Goal: Transaction & Acquisition: Book appointment/travel/reservation

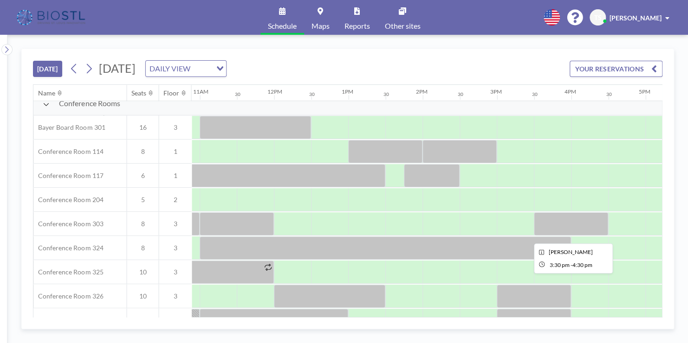
scroll to position [251, 809]
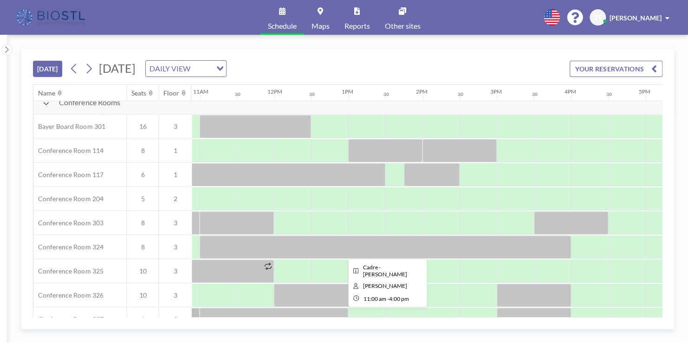
click at [361, 250] on div at bounding box center [385, 247] width 371 height 23
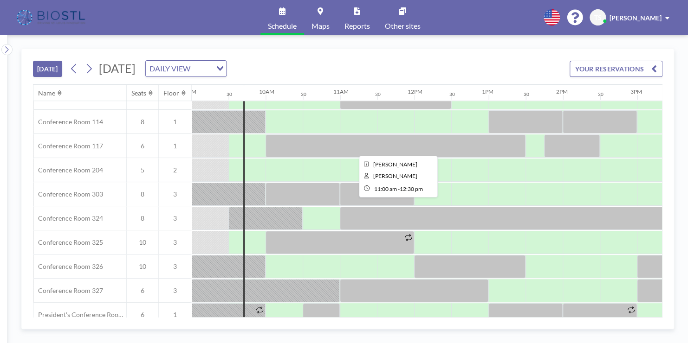
scroll to position [279, 668]
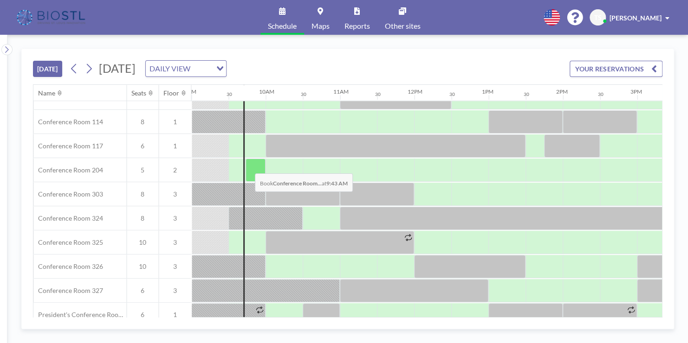
click at [247, 166] on div at bounding box center [256, 170] width 20 height 23
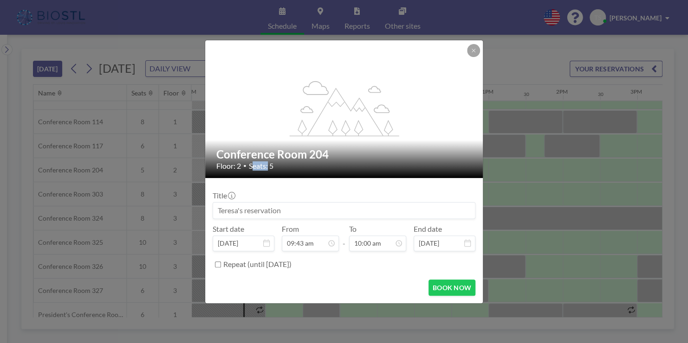
click at [247, 166] on div "Floor: 2 • Seats: 5" at bounding box center [344, 166] width 256 height 9
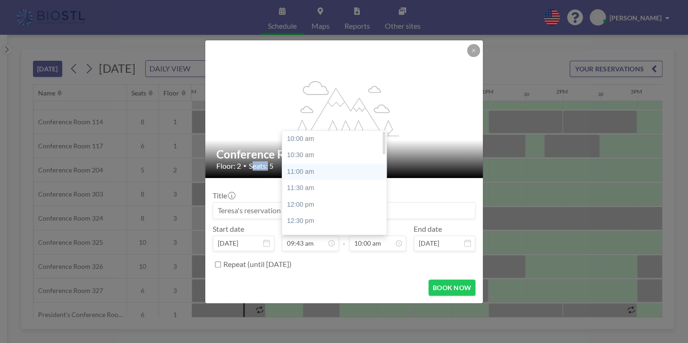
click at [306, 168] on div "11:00 am" at bounding box center [336, 172] width 109 height 17
type input "11:00 am"
type input "11:30 am"
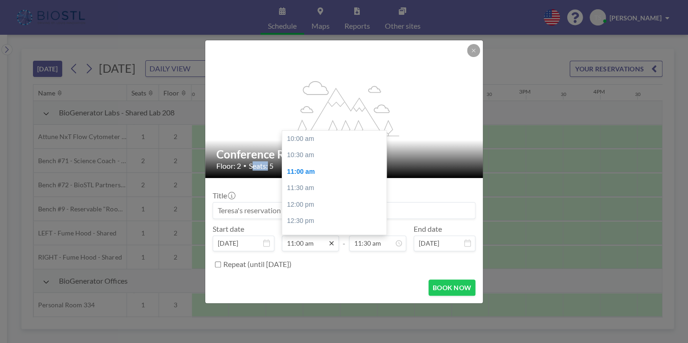
scroll to position [33, 0]
click at [330, 243] on icon at bounding box center [331, 243] width 4 height 4
click at [309, 137] on div "10:00 am" at bounding box center [336, 139] width 109 height 17
type input "10:00 am"
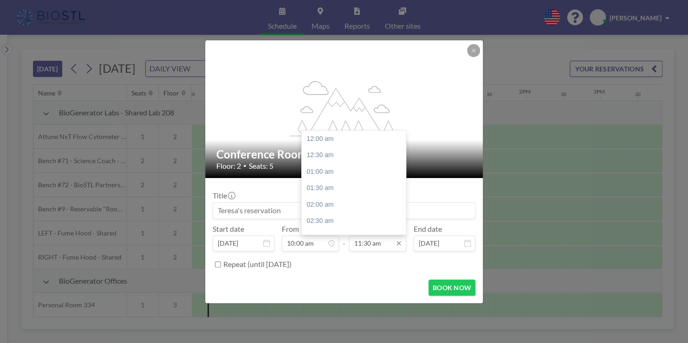
scroll to position [380, 0]
click at [381, 244] on input "11:30 am" at bounding box center [377, 244] width 57 height 16
click at [316, 134] on div "11:00 am" at bounding box center [356, 135] width 109 height 17
type input "11:00 am"
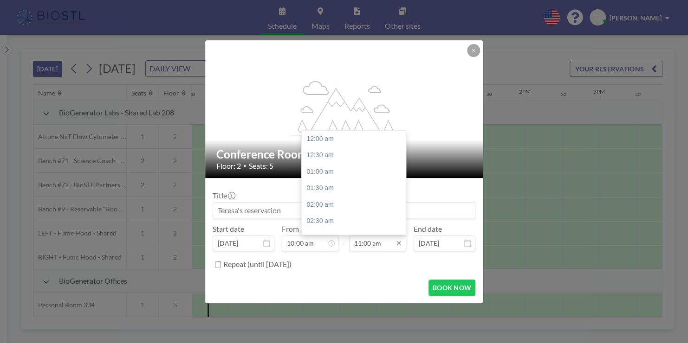
scroll to position [363, 0]
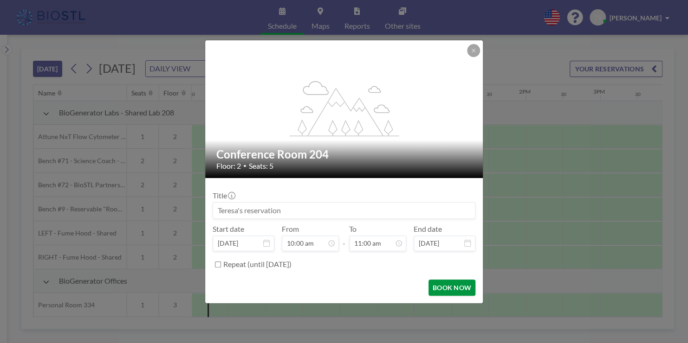
click at [452, 284] on button "BOOK NOW" at bounding box center [451, 288] width 47 height 16
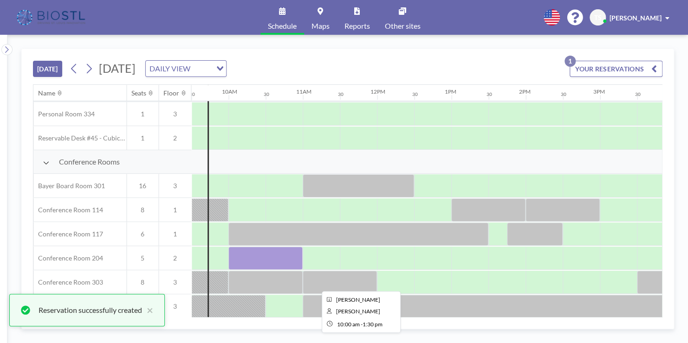
scroll to position [192, 705]
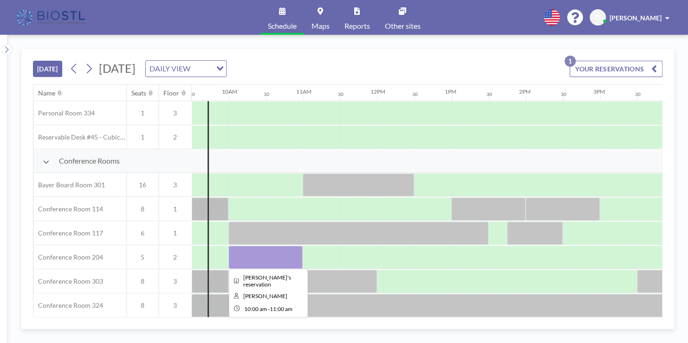
click at [252, 252] on div at bounding box center [265, 257] width 74 height 23
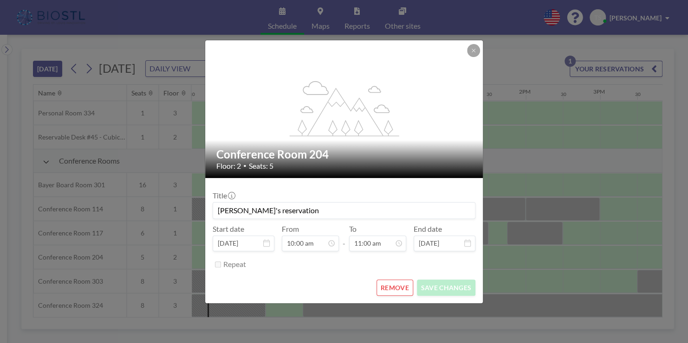
click at [252, 252] on div "Title [PERSON_NAME]'s reservation Start date [DATE] From 10:00 am - To 11:00 am…" at bounding box center [344, 229] width 263 height 87
drag, startPoint x: 300, startPoint y: 212, endPoint x: 201, endPoint y: 209, distance: 99.4
click at [201, 209] on div "flex-grow: 1.2; Conference Room 204 Floor: 2 • Seats: 5 Title [PERSON_NAME]'s r…" at bounding box center [344, 171] width 688 height 343
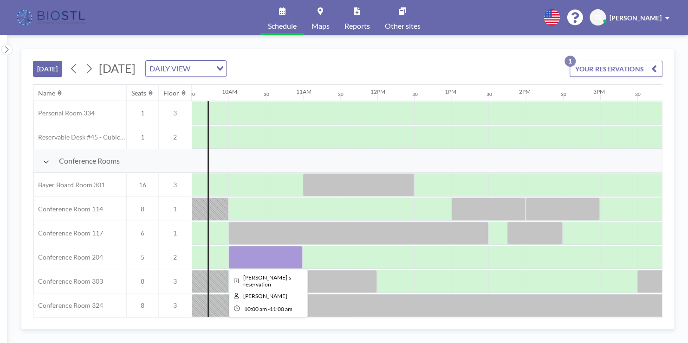
click at [250, 254] on div at bounding box center [265, 257] width 74 height 23
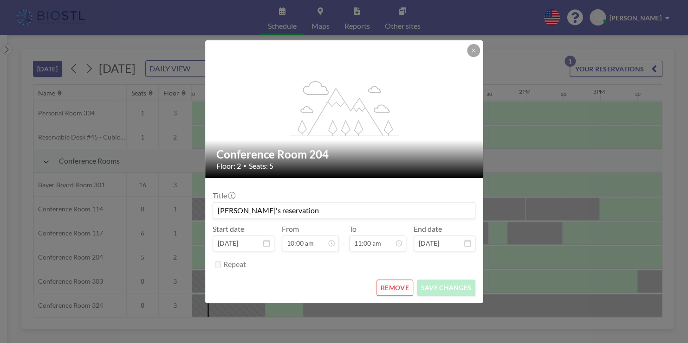
click at [250, 254] on div "Title [PERSON_NAME]'s reservation Start date [DATE] From 10:00 am - To 11:00 am…" at bounding box center [344, 229] width 263 height 87
click at [300, 209] on input "[PERSON_NAME]'s reservation" at bounding box center [344, 211] width 262 height 16
type input "T"
type input "m"
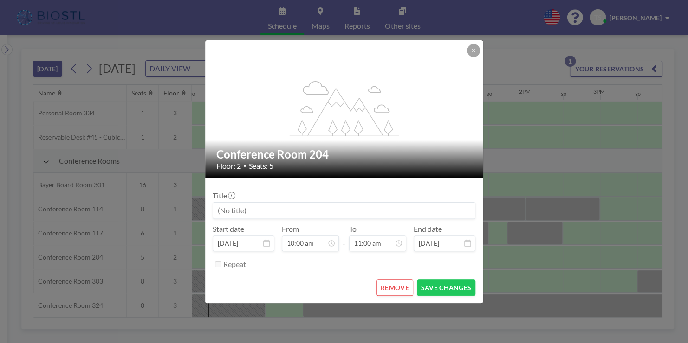
type input "m"
type input "Myonid"
click at [437, 284] on button "SAVE CHANGES" at bounding box center [446, 288] width 58 height 16
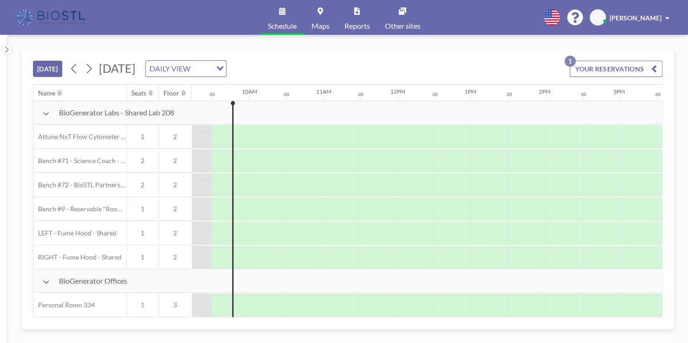
scroll to position [0, 705]
